Goal: Transaction & Acquisition: Purchase product/service

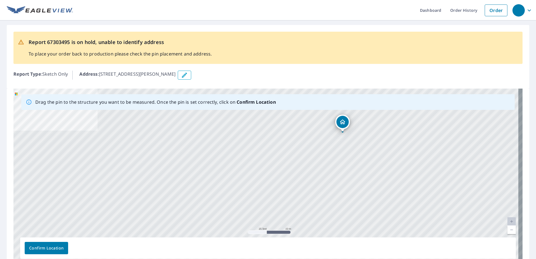
drag, startPoint x: 265, startPoint y: 164, endPoint x: 341, endPoint y: 120, distance: 88.1
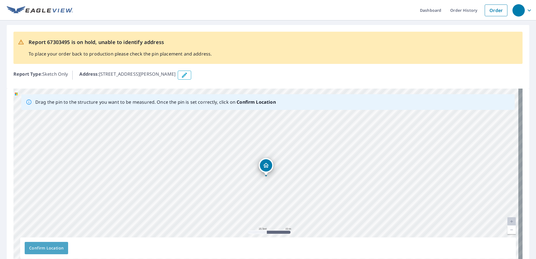
click at [51, 247] on span "Confirm Location" at bounding box center [46, 248] width 34 height 7
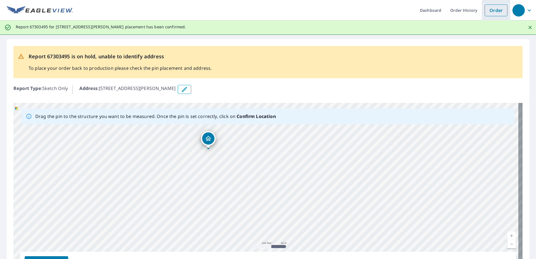
click at [494, 12] on link "Order" at bounding box center [496, 10] width 23 height 12
